Goal: Find specific page/section: Find specific page/section

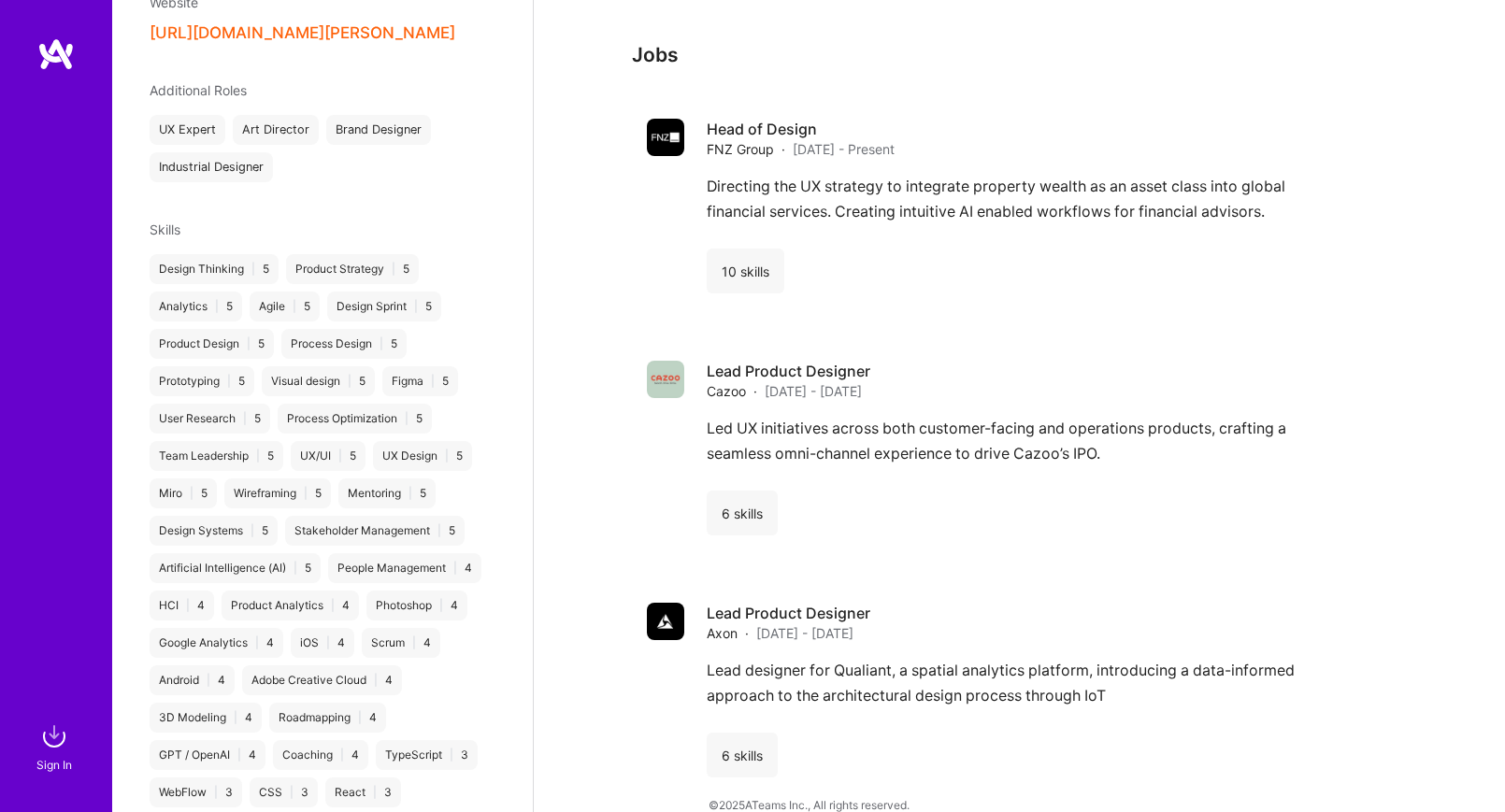
scroll to position [1118, 0]
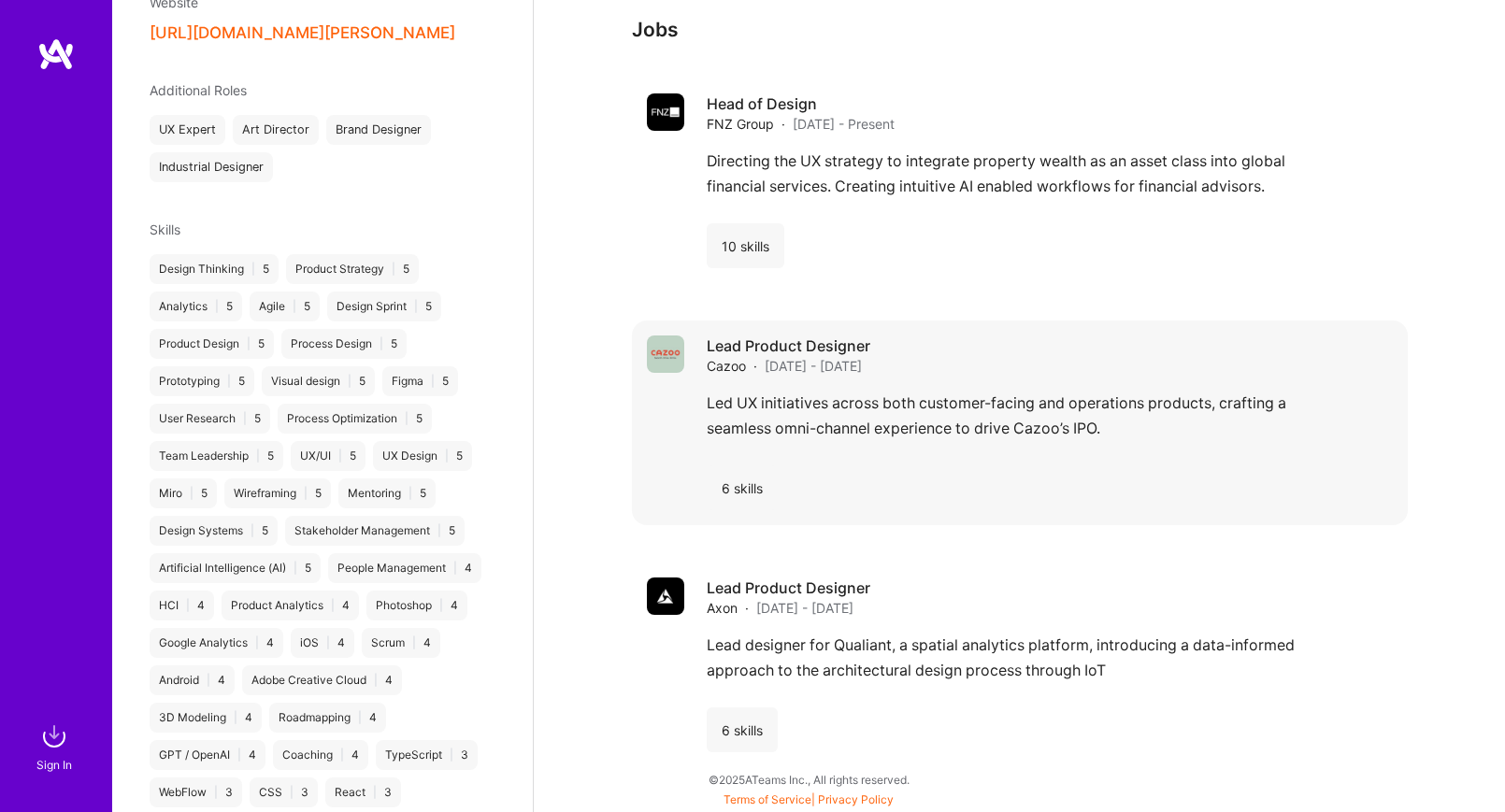
click at [809, 479] on div "6 skills" at bounding box center [1050, 487] width 686 height 45
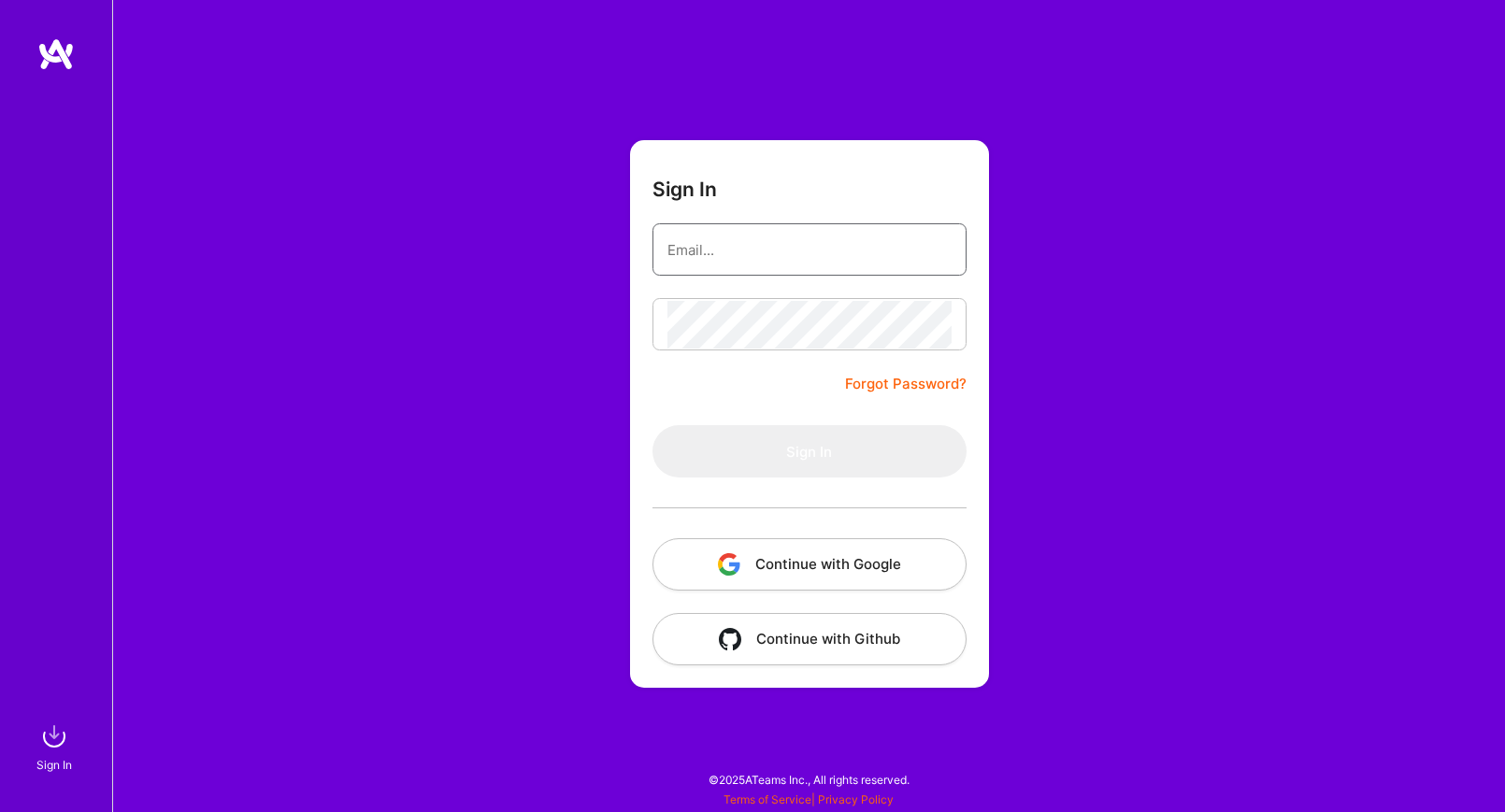
click at [755, 245] on input "email" at bounding box center [809, 250] width 285 height 48
type input "[EMAIL_ADDRESS][DOMAIN_NAME]"
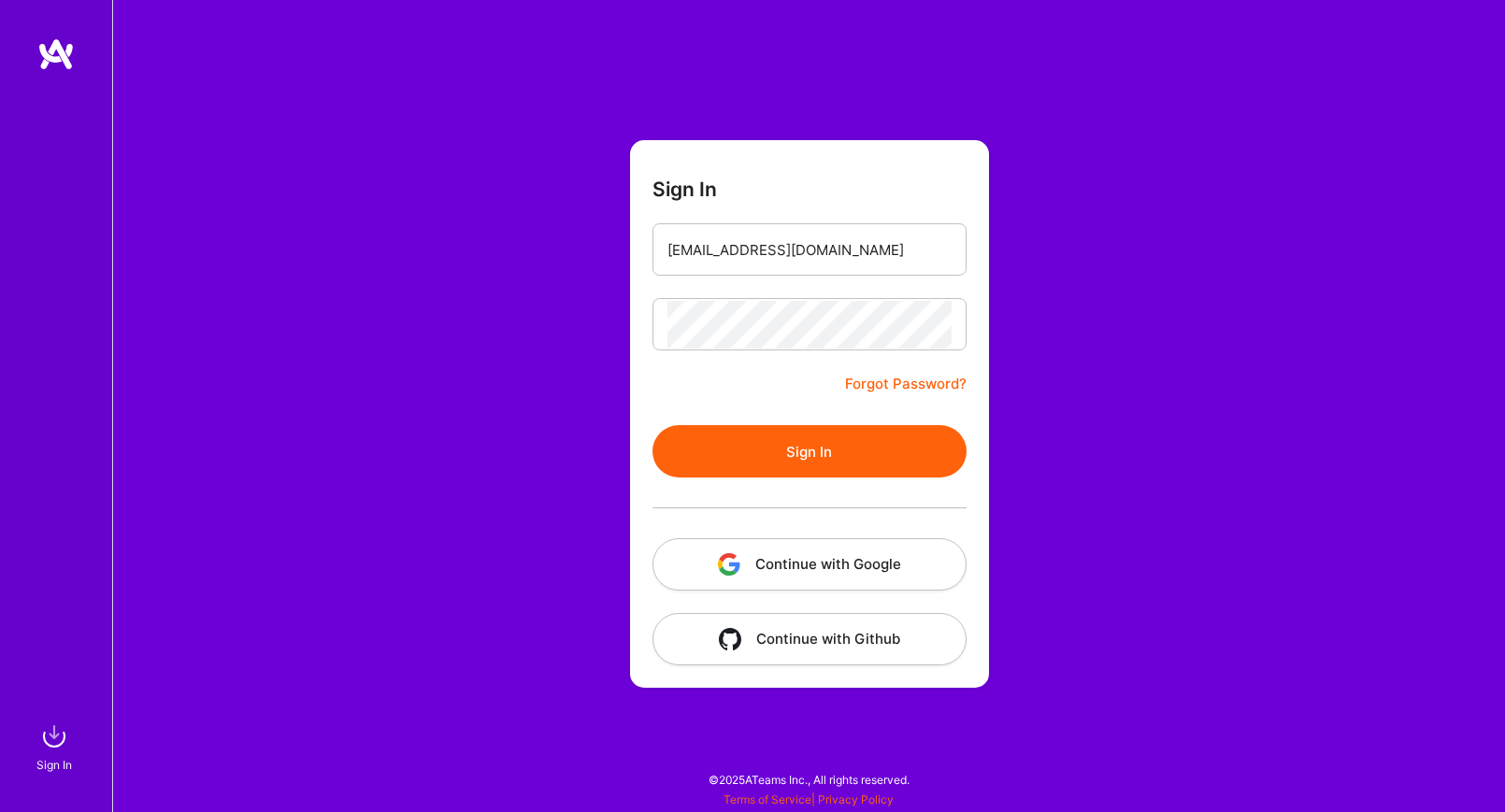
click at [824, 434] on button "Sign In" at bounding box center [809, 451] width 314 height 53
